Goal: Information Seeking & Learning: Learn about a topic

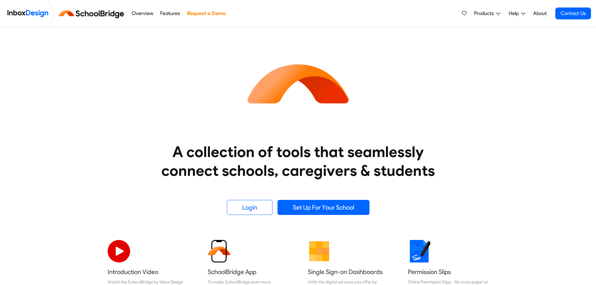
click at [170, 12] on link "Features" at bounding box center [170, 13] width 23 height 13
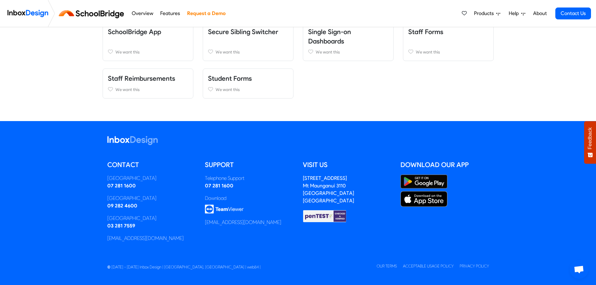
scroll to position [122, 0]
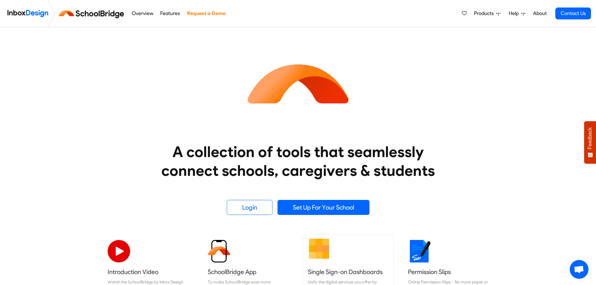
scroll to position [157, 0]
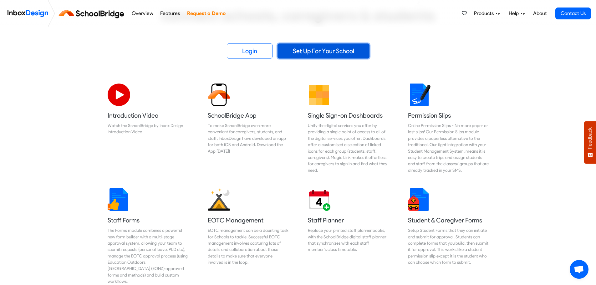
click at [328, 49] on link "Set Up For Your School" at bounding box center [324, 51] width 92 height 15
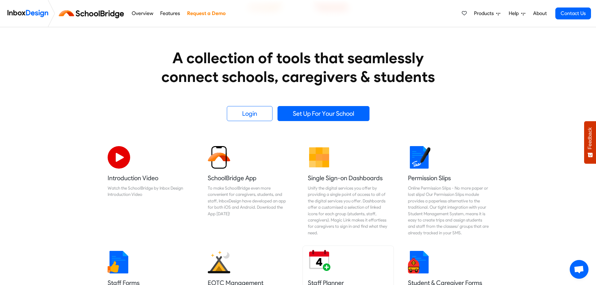
scroll to position [157, 0]
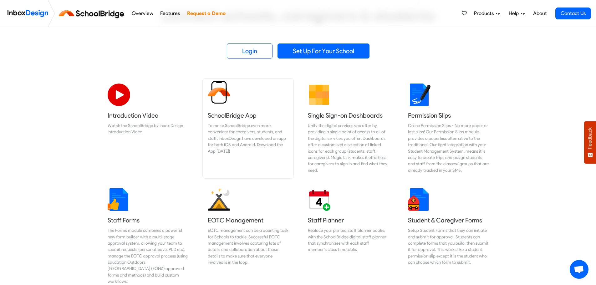
click at [238, 124] on div "To make SchoolBridge even more convenient for caregivers, students, and staff, …" at bounding box center [248, 138] width 81 height 32
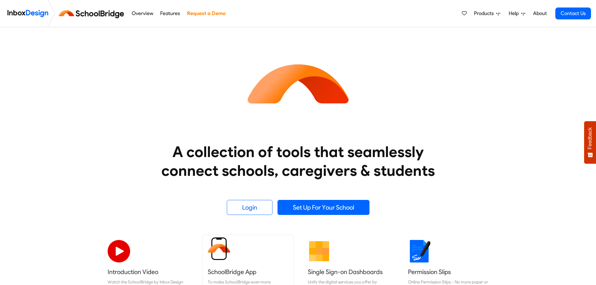
scroll to position [157, 0]
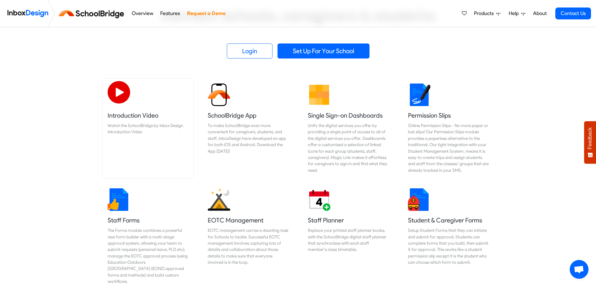
drag, startPoint x: 156, startPoint y: 88, endPoint x: 153, endPoint y: 138, distance: 49.8
drag, startPoint x: 153, startPoint y: 138, endPoint x: 241, endPoint y: 101, distance: 95.2
drag, startPoint x: 241, startPoint y: 101, endPoint x: 238, endPoint y: 95, distance: 7.4
click at [238, 95] on link "SchoolBridge App To make SchoolBridge even more convenient for caregivers, stud…" at bounding box center [248, 129] width 91 height 100
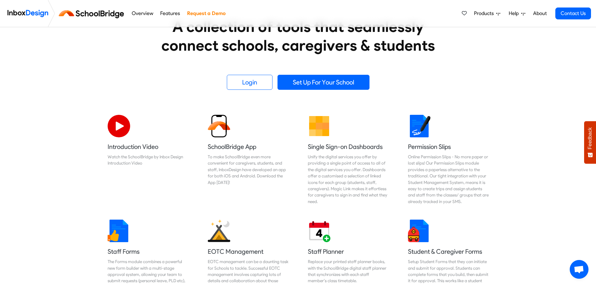
drag, startPoint x: 182, startPoint y: 95, endPoint x: 158, endPoint y: 86, distance: 25.9
click at [158, 86] on div "Login Set Up For Your School" at bounding box center [298, 82] width 382 height 15
click at [165, 106] on div "A collection of tools that seamlessly connect schools, caregivers & students Lo…" at bounding box center [298, 6] width 606 height 208
drag, startPoint x: 110, startPoint y: 103, endPoint x: 165, endPoint y: 130, distance: 61.9
click at [162, 140] on div "A collection of tools that seamlessly connect schools, caregivers & students Lo…" at bounding box center [298, 259] width 596 height 714
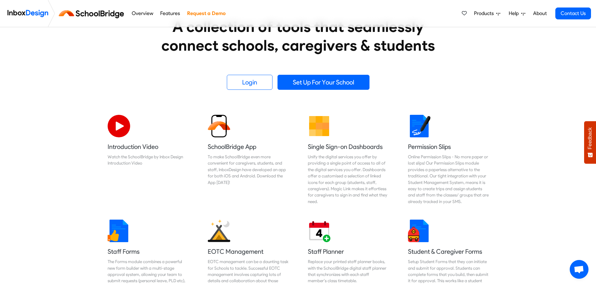
drag, startPoint x: 160, startPoint y: 100, endPoint x: 157, endPoint y: 79, distance: 20.9
click at [157, 79] on div "Login Set Up For Your School" at bounding box center [298, 82] width 382 height 15
drag, startPoint x: 260, startPoint y: 103, endPoint x: 427, endPoint y: 75, distance: 168.7
click at [427, 75] on div "Login Set Up For Your School" at bounding box center [298, 82] width 382 height 15
